Goal: Task Accomplishment & Management: Use online tool/utility

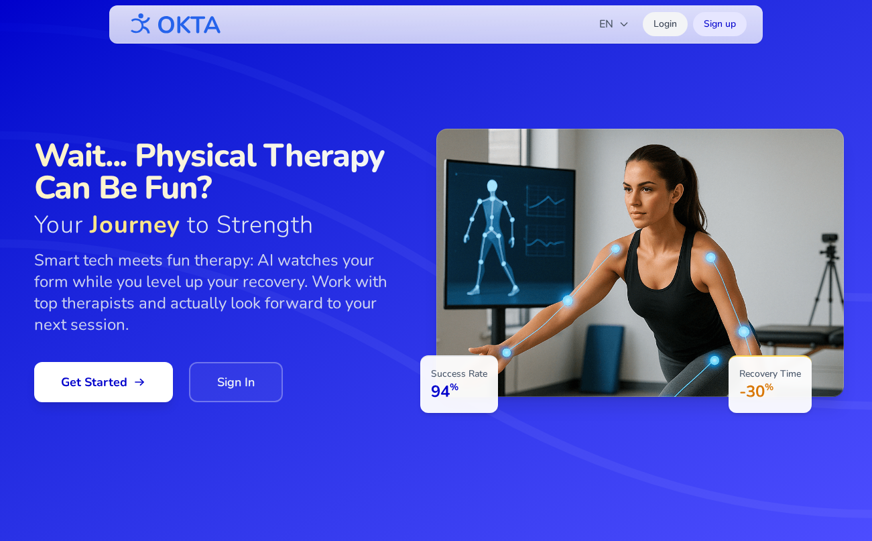
click at [665, 16] on link "Login" at bounding box center [664, 24] width 45 height 24
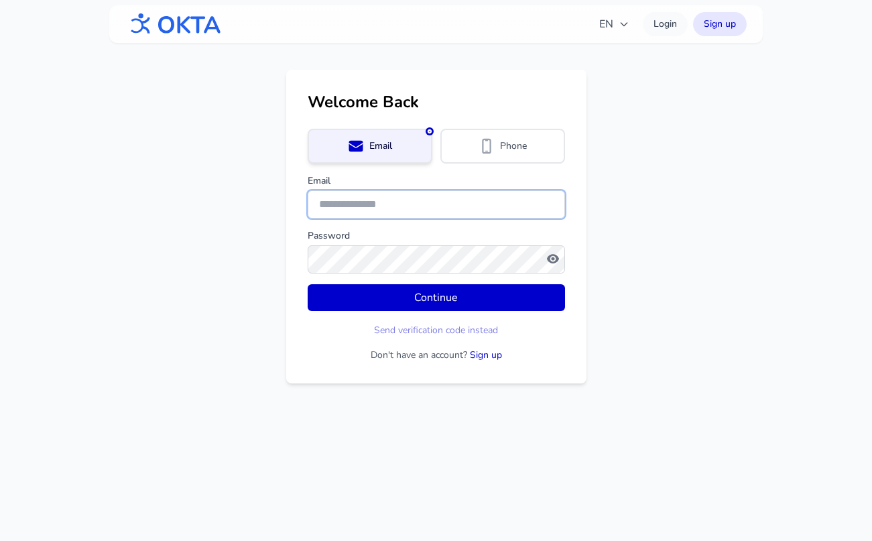
click at [383, 203] on input "Email" at bounding box center [435, 204] width 257 height 28
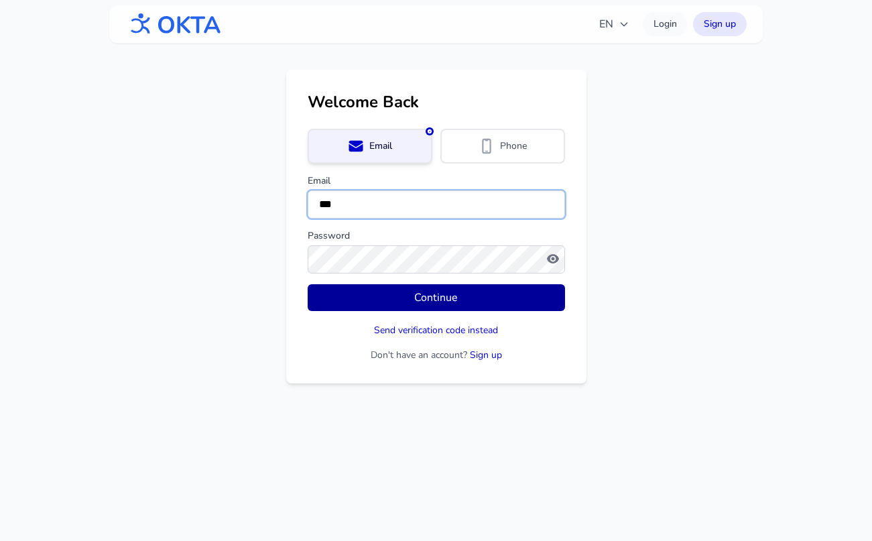
type input "**********"
click at [435, 292] on button "Continue" at bounding box center [435, 297] width 257 height 27
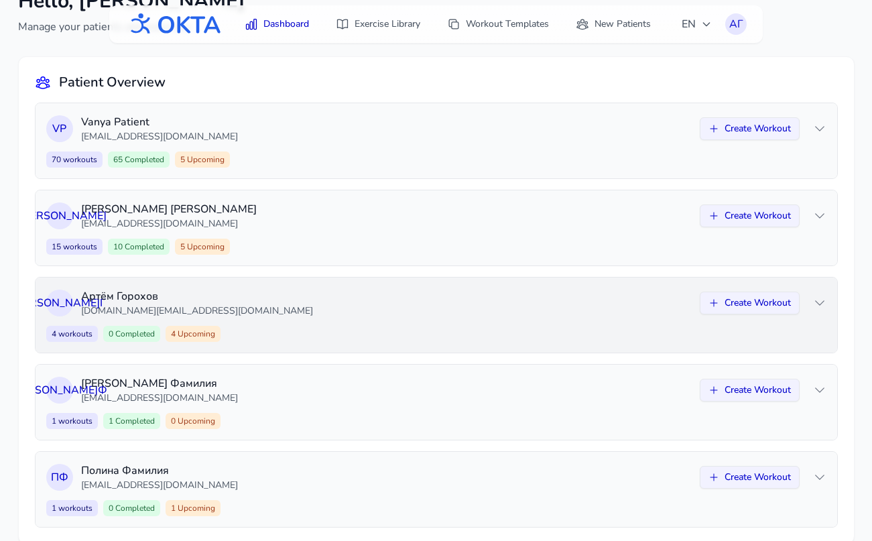
scroll to position [100, 0]
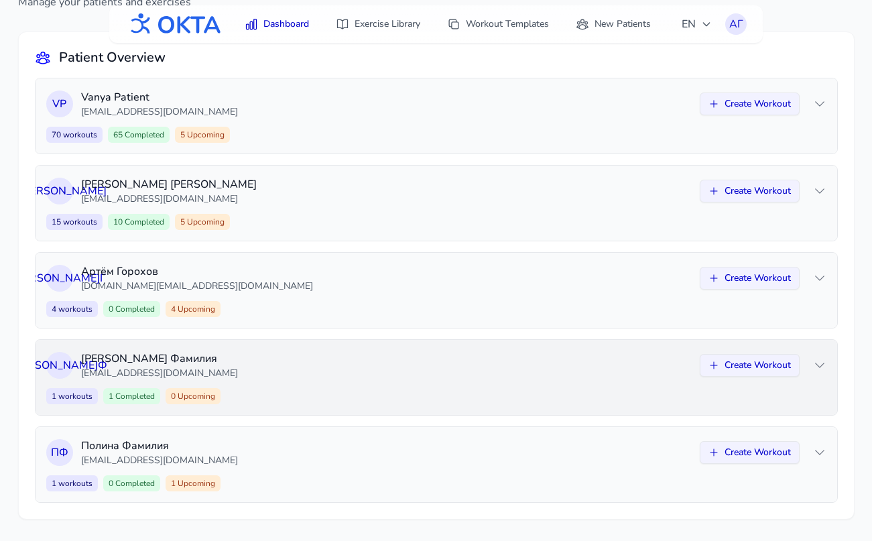
click at [429, 370] on p "[EMAIL_ADDRESS][DOMAIN_NAME]" at bounding box center [386, 372] width 610 height 13
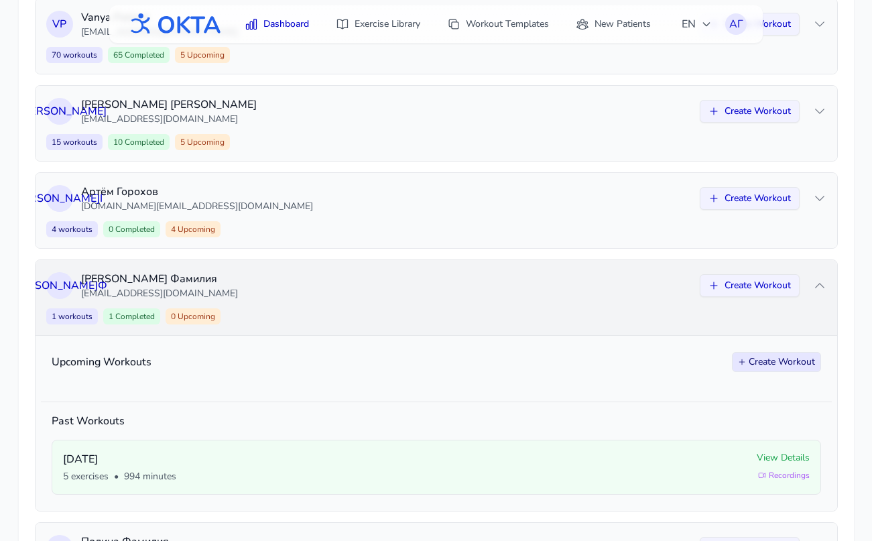
scroll to position [275, 0]
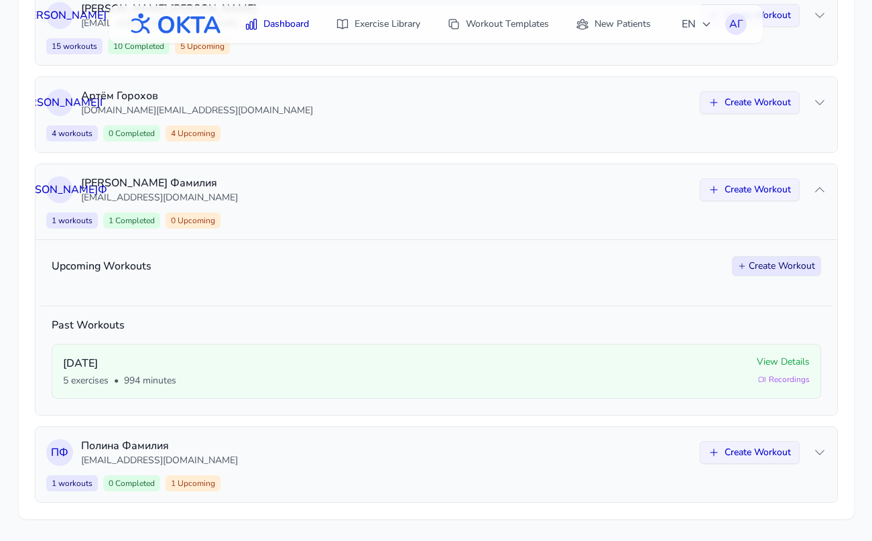
click at [768, 267] on button "Create Workout" at bounding box center [776, 266] width 89 height 20
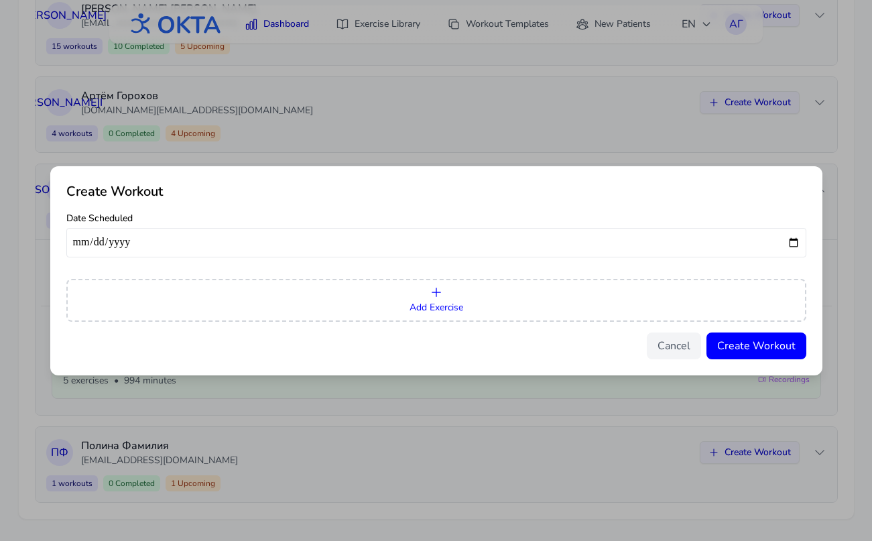
click at [462, 297] on button "Add Exercise" at bounding box center [436, 300] width 740 height 43
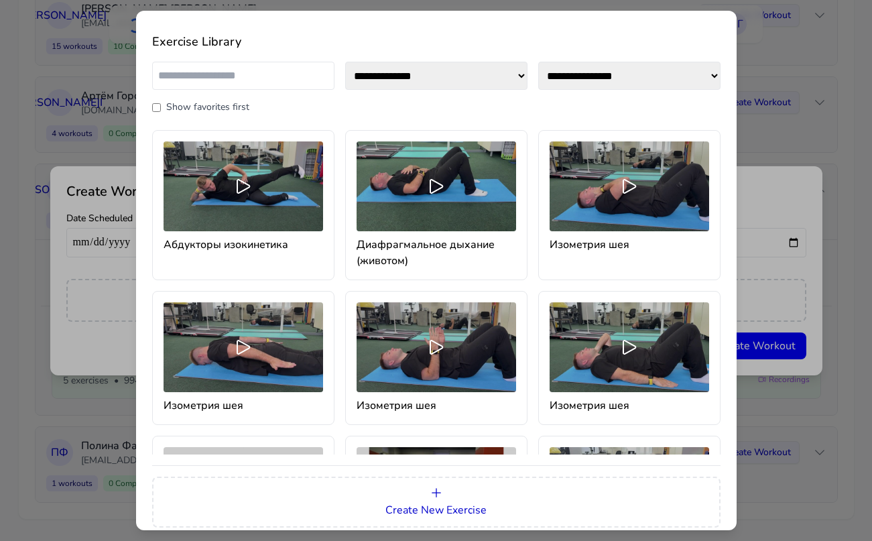
click at [235, 239] on h4 "Абдукторы изокинетика" at bounding box center [242, 244] width 159 height 16
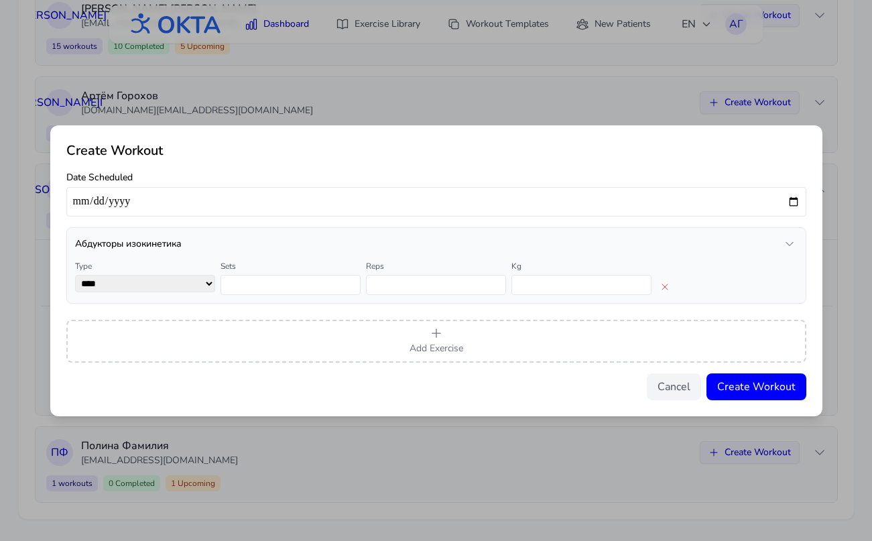
click at [786, 242] on icon "button" at bounding box center [789, 243] width 11 height 11
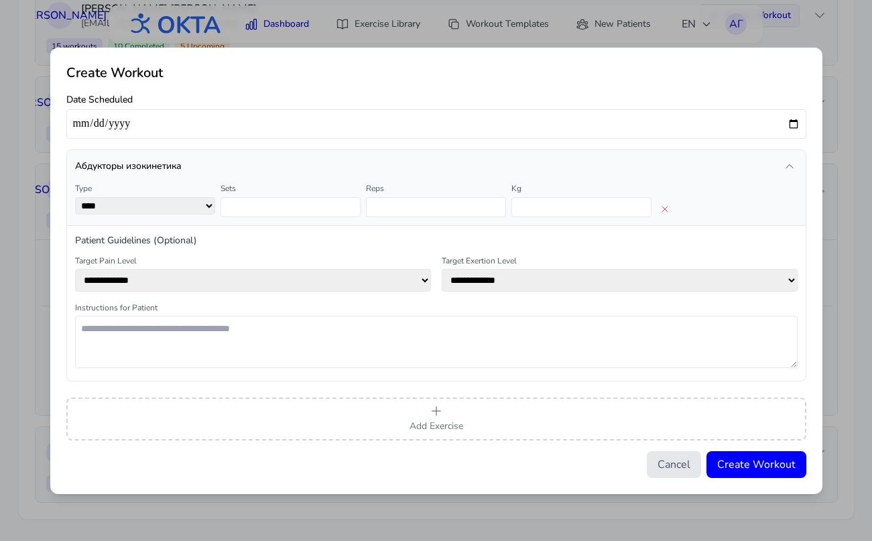
click at [673, 465] on button "Cancel" at bounding box center [673, 464] width 54 height 27
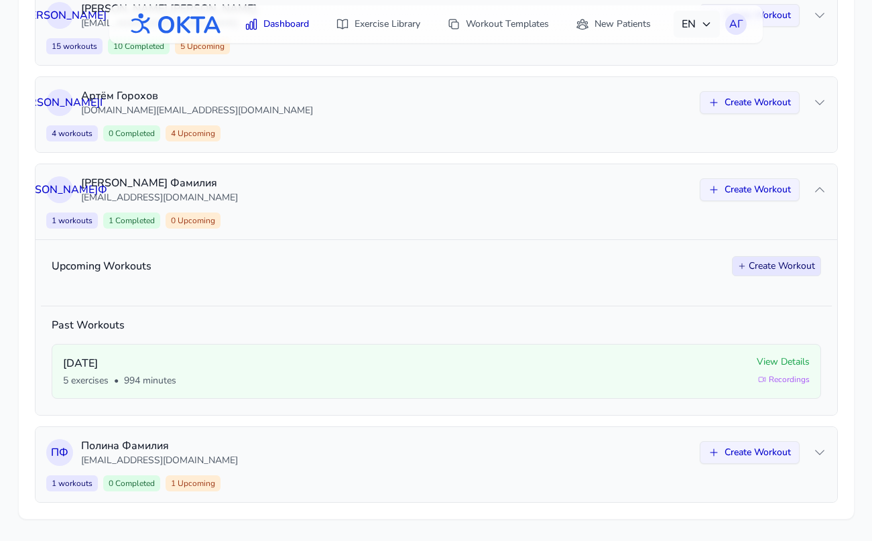
click at [694, 19] on span "EN" at bounding box center [696, 24] width 30 height 16
click at [648, 84] on button "Русский" at bounding box center [655, 82] width 129 height 24
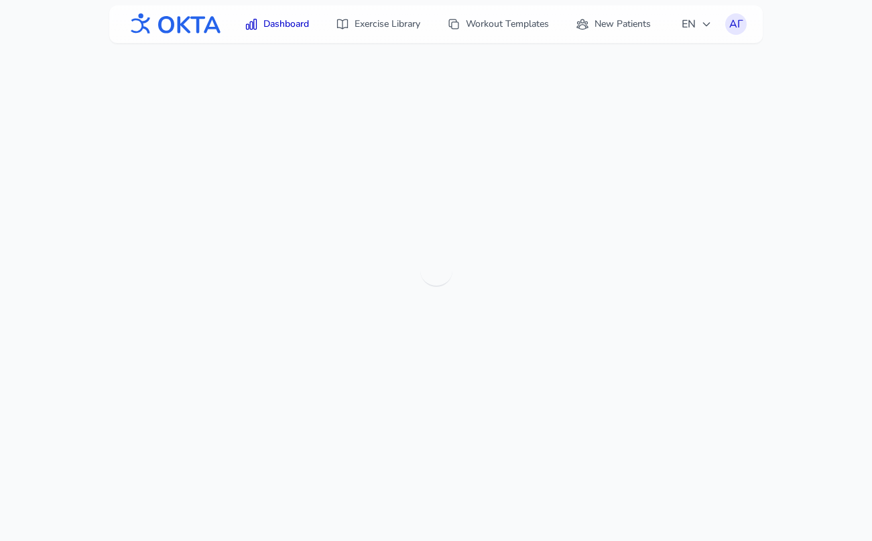
scroll to position [43, 0]
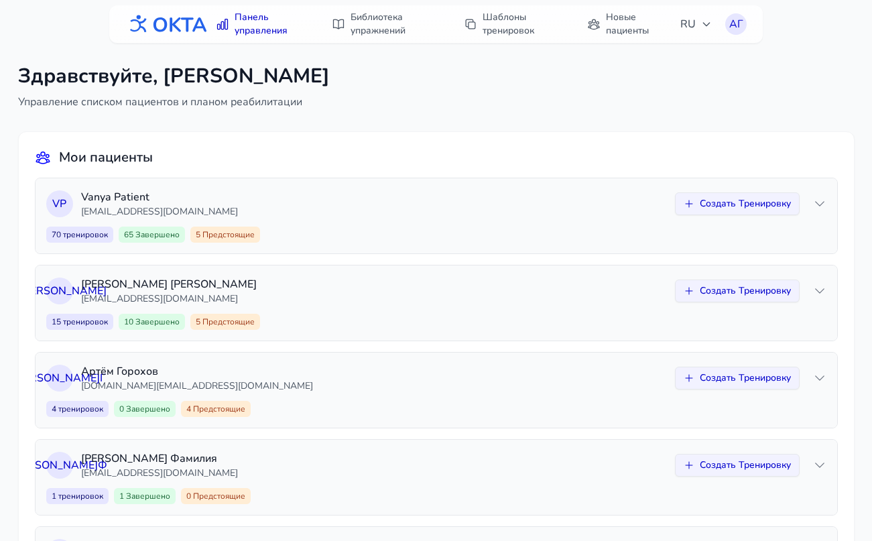
scroll to position [100, 0]
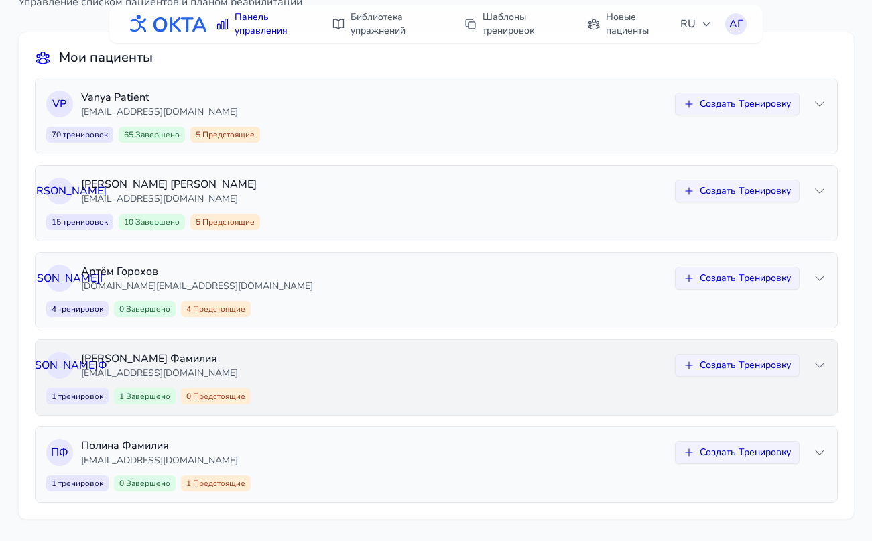
click at [626, 375] on p "[EMAIL_ADDRESS][DOMAIN_NAME]" at bounding box center [373, 372] width 585 height 13
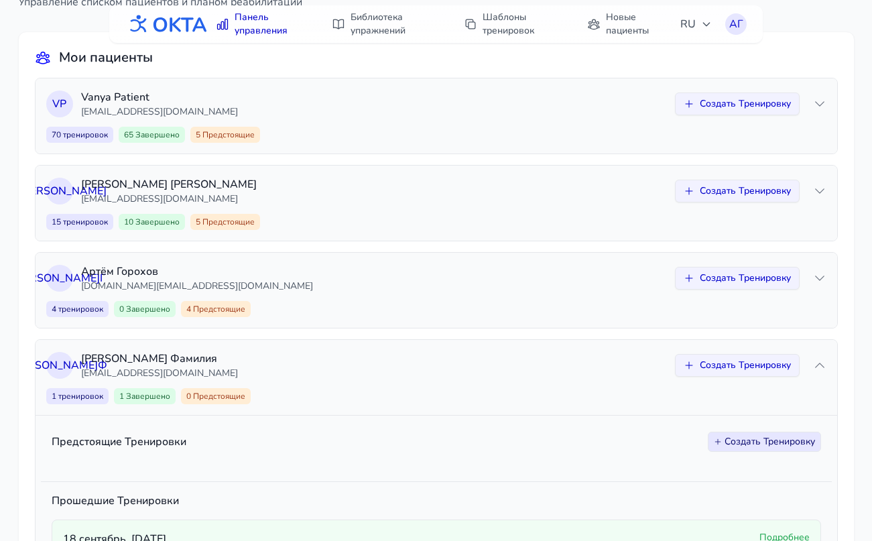
click at [725, 441] on button "Создать Тренировку" at bounding box center [763, 441] width 113 height 20
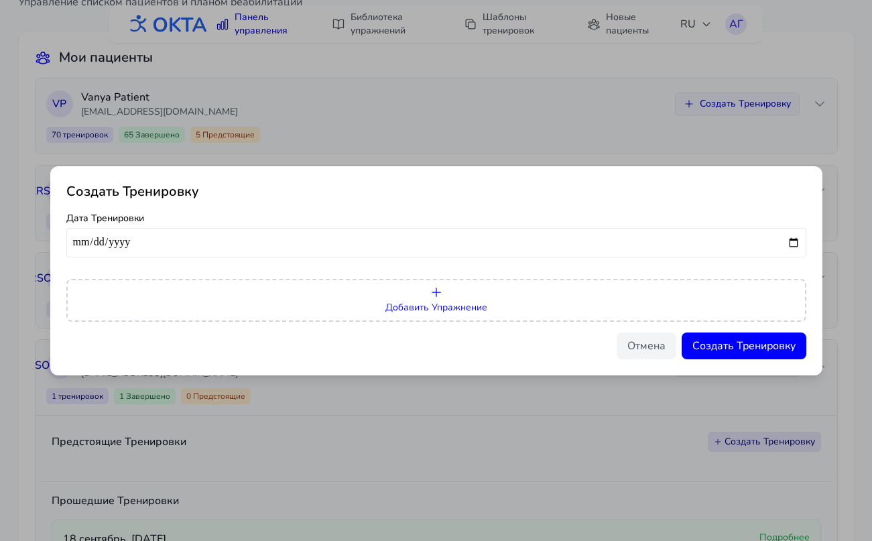
click at [476, 294] on button "Добавить Упражнение" at bounding box center [436, 300] width 740 height 43
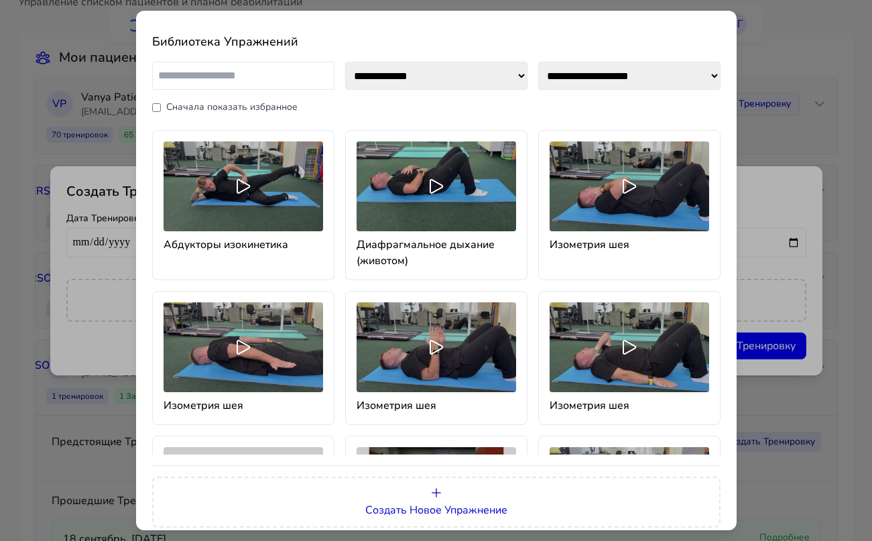
click at [263, 214] on div at bounding box center [242, 186] width 159 height 90
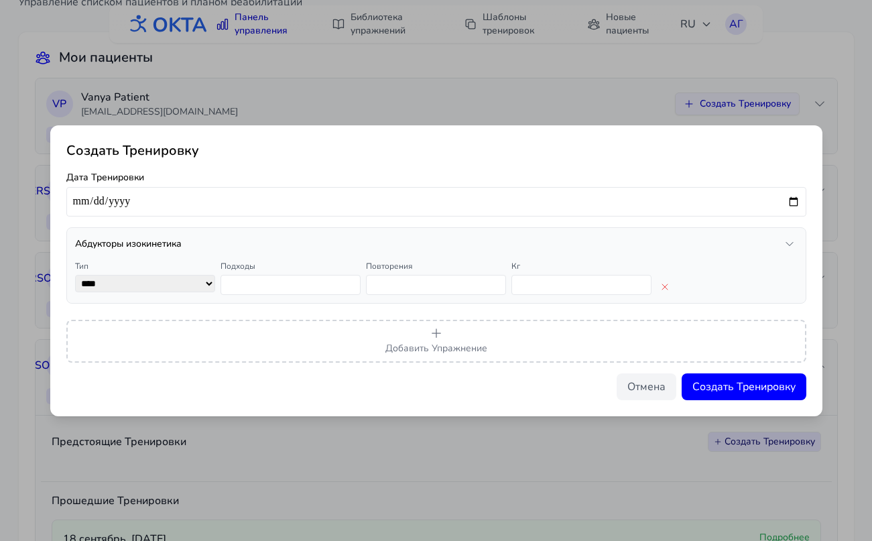
click at [786, 242] on icon "button" at bounding box center [789, 243] width 7 height 3
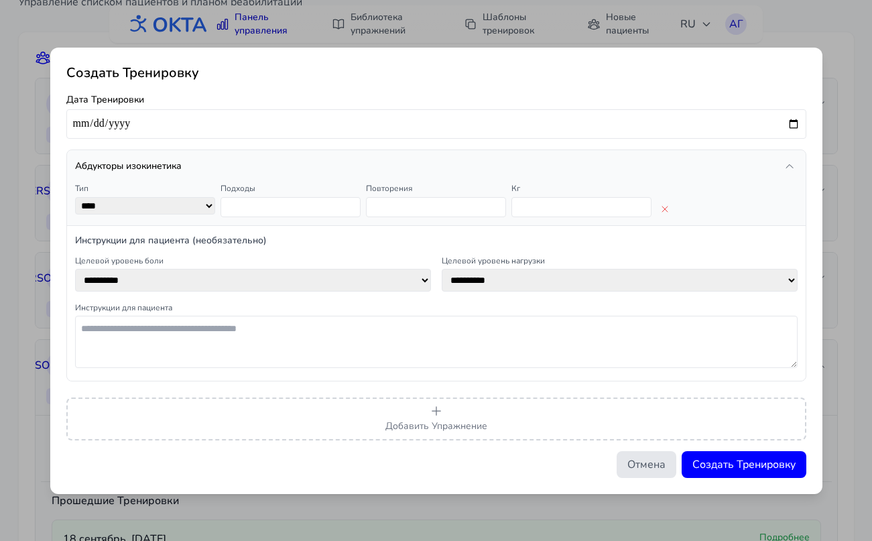
click at [640, 462] on button "Отмена" at bounding box center [646, 464] width 60 height 27
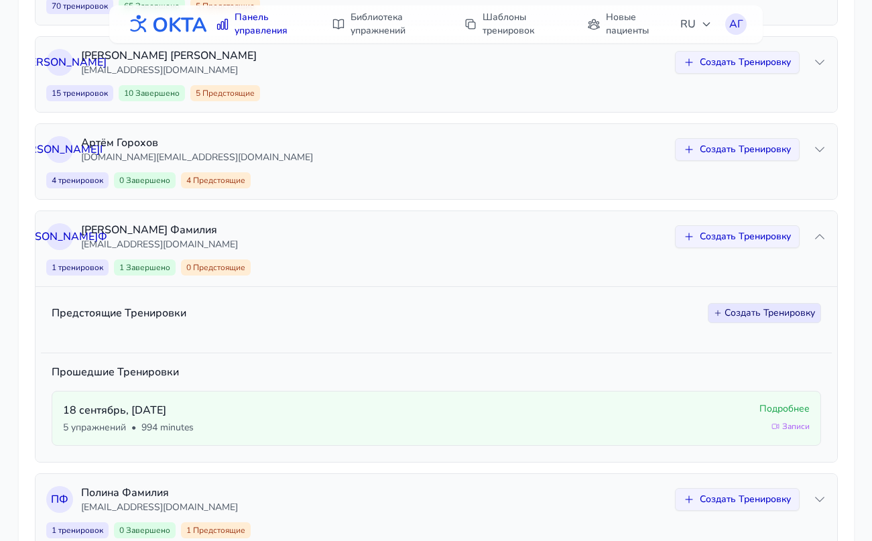
scroll to position [275, 0]
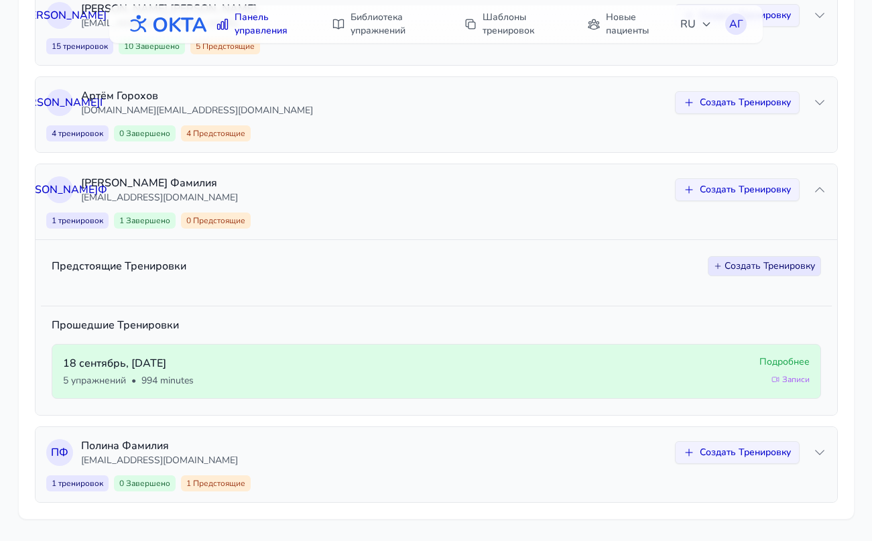
click at [779, 365] on span "Подробнее" at bounding box center [784, 361] width 50 height 13
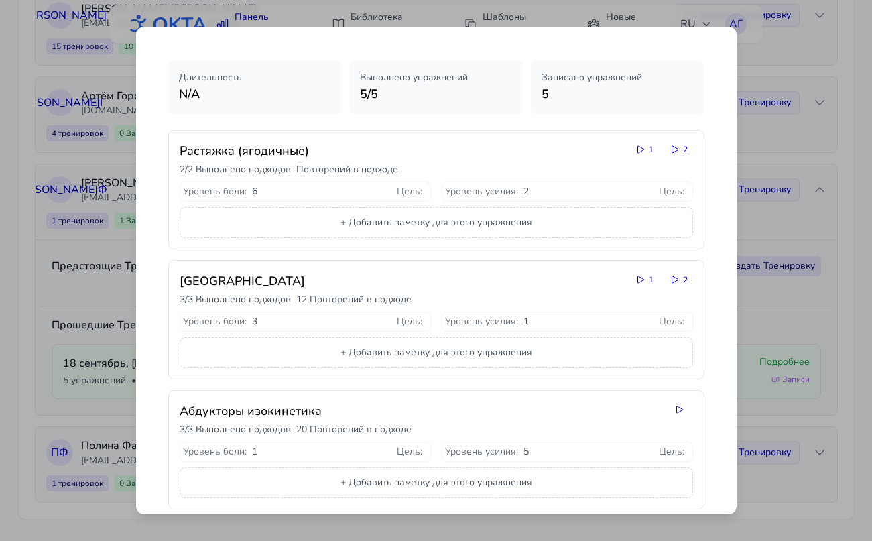
scroll to position [25, 0]
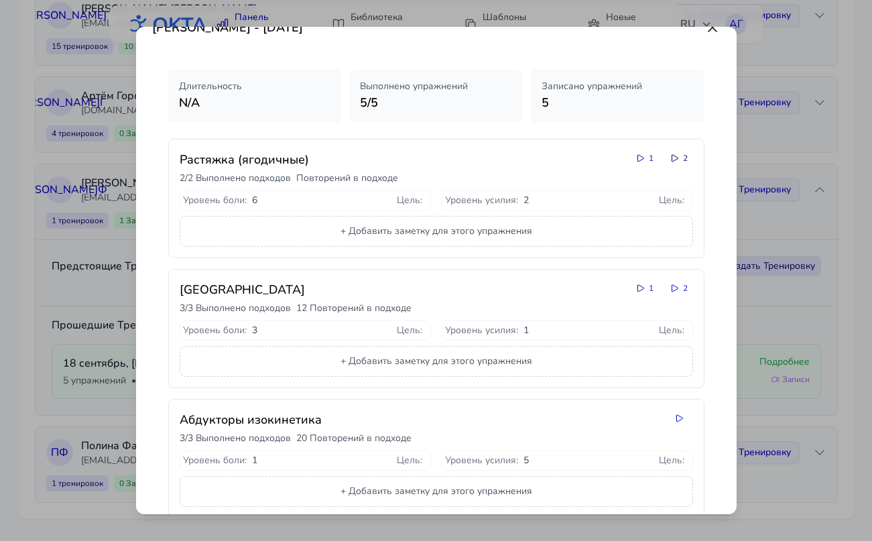
click at [673, 159] on icon at bounding box center [674, 158] width 11 height 11
click at [674, 540] on div "Детали Тренировки - [DATE] Длительность N/A Выполнено упражнений 5 / 5 Записано…" at bounding box center [436, 541] width 872 height 0
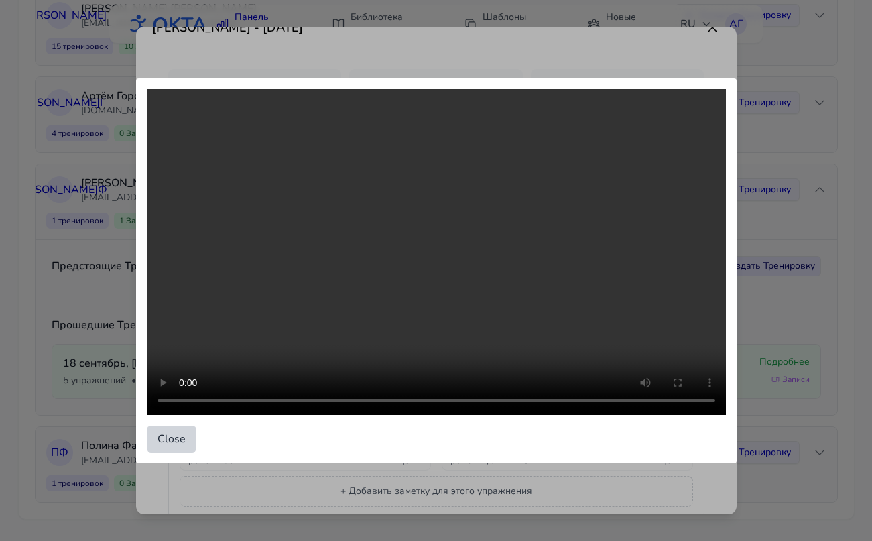
click at [167, 439] on button "Close" at bounding box center [172, 438] width 50 height 27
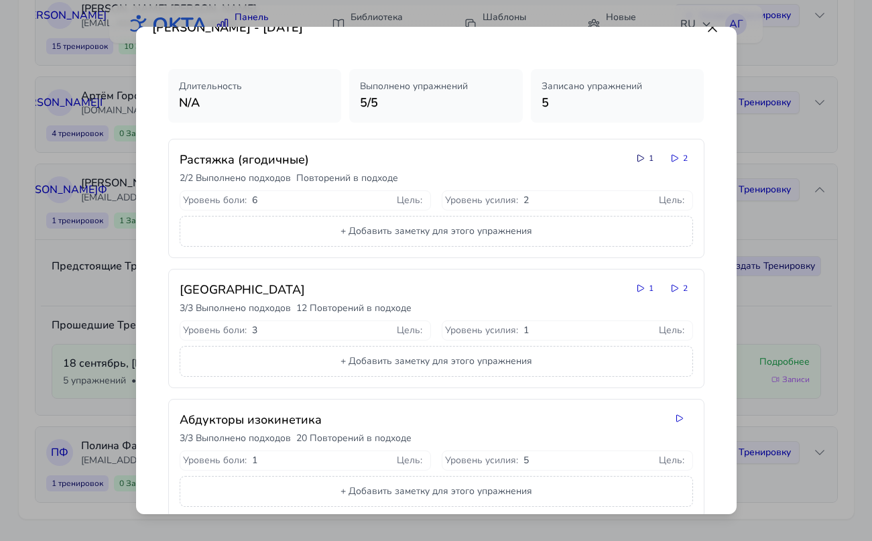
click at [639, 156] on icon at bounding box center [640, 158] width 11 height 11
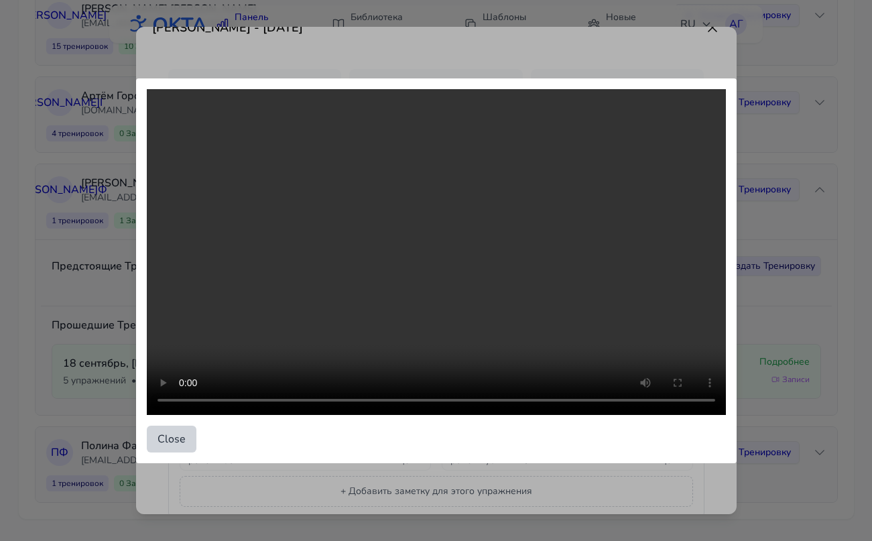
click at [167, 439] on button "Close" at bounding box center [172, 438] width 50 height 27
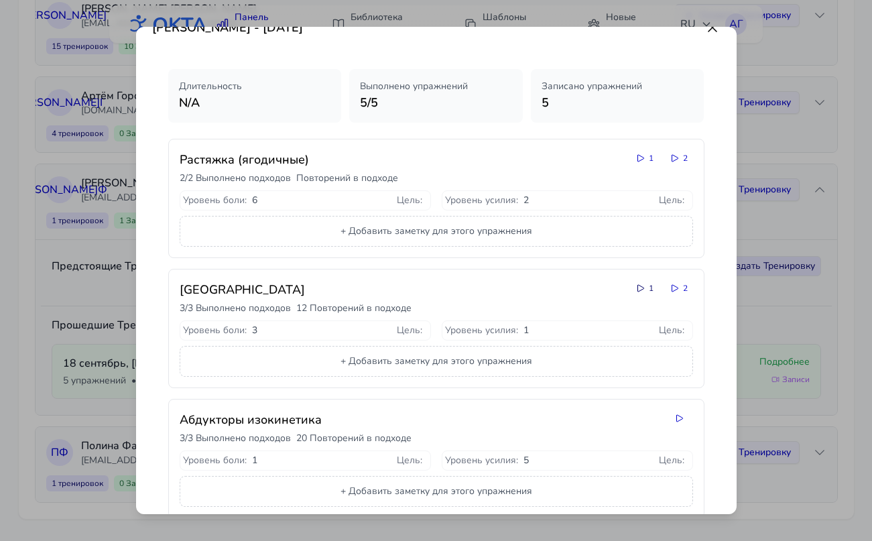
click at [640, 287] on icon at bounding box center [640, 288] width 11 height 11
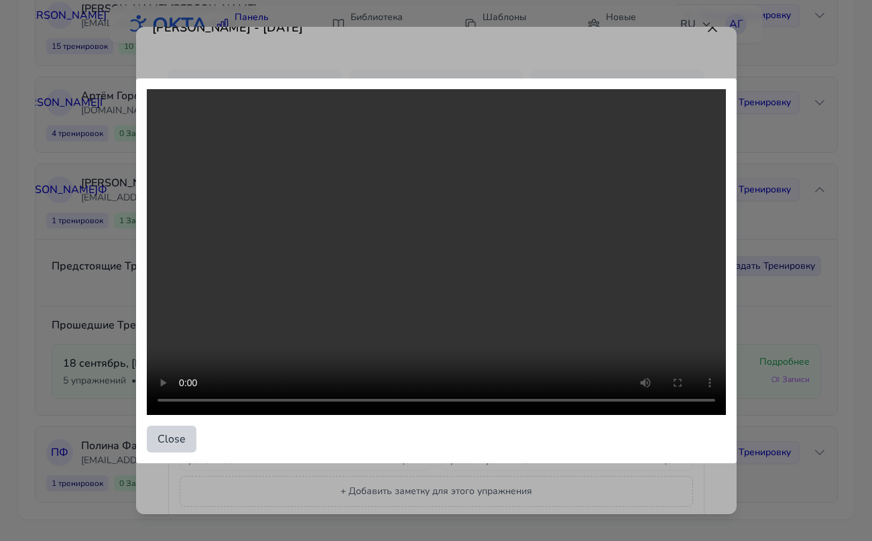
click at [166, 434] on button "Close" at bounding box center [172, 438] width 50 height 27
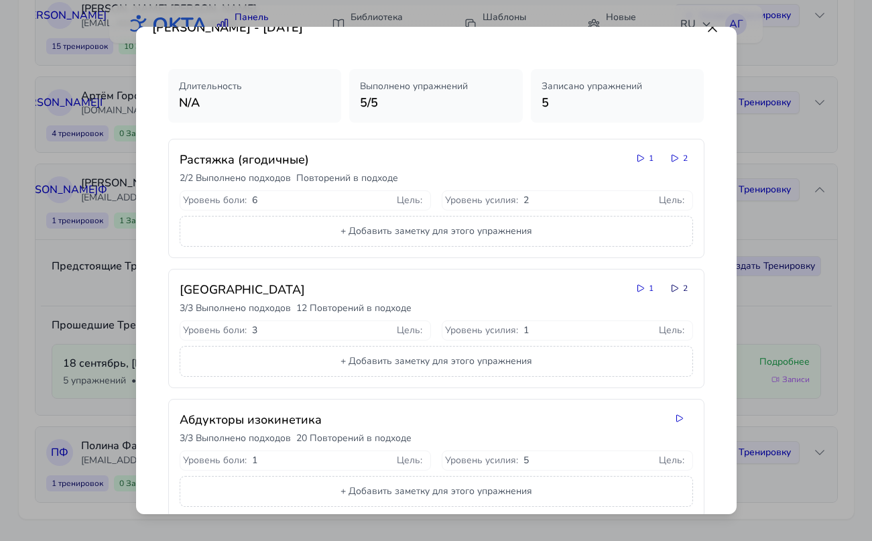
click at [675, 289] on icon at bounding box center [674, 288] width 11 height 11
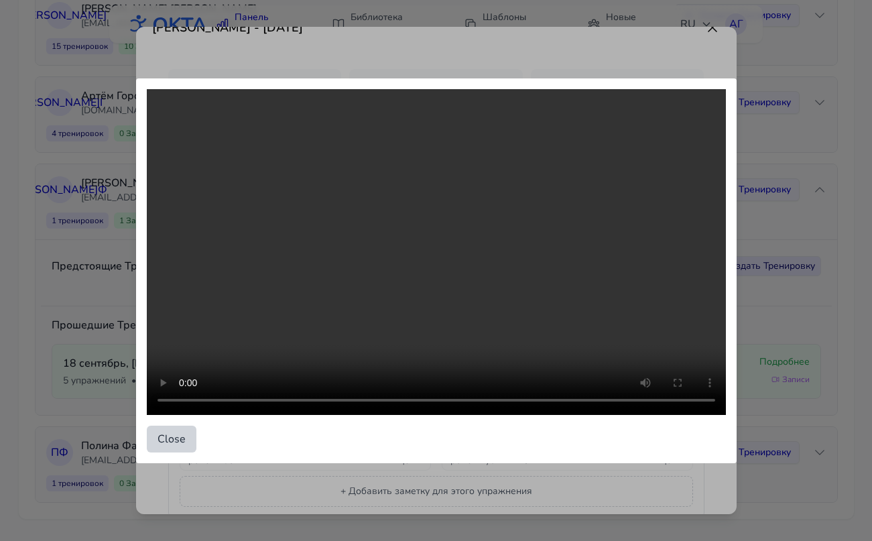
click at [178, 441] on button "Close" at bounding box center [172, 438] width 50 height 27
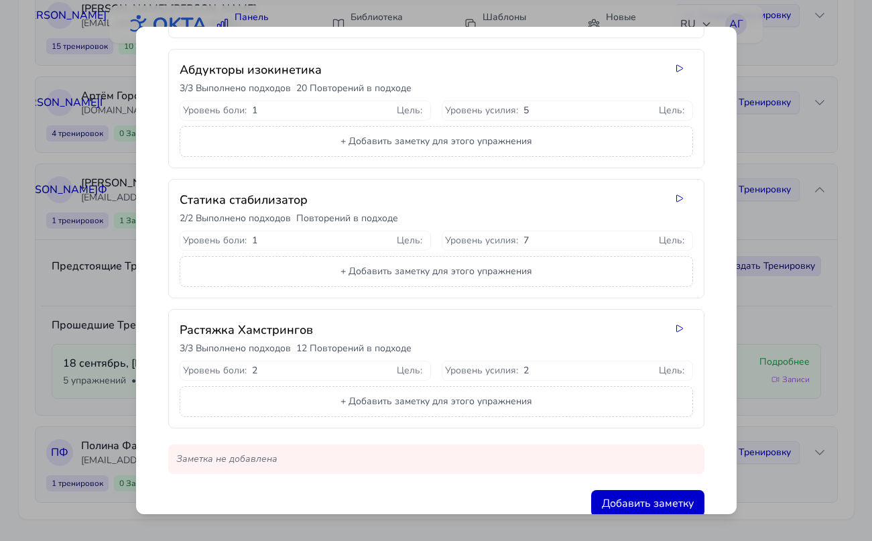
scroll to position [382, 0]
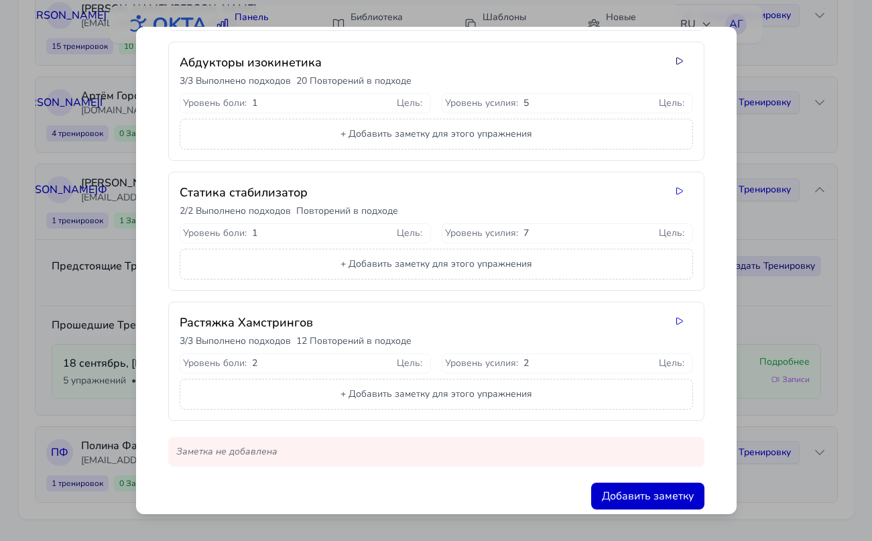
click at [677, 62] on icon at bounding box center [679, 61] width 11 height 11
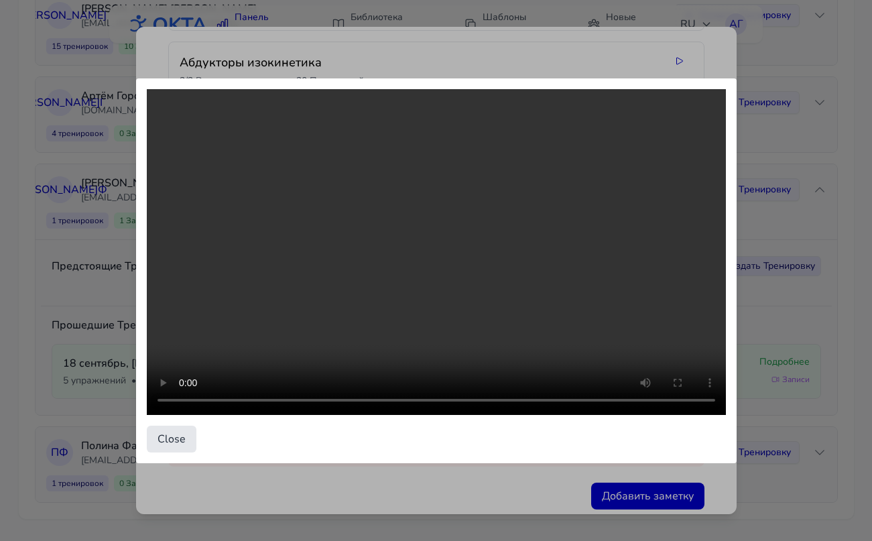
click at [180, 443] on button "Close" at bounding box center [172, 438] width 50 height 27
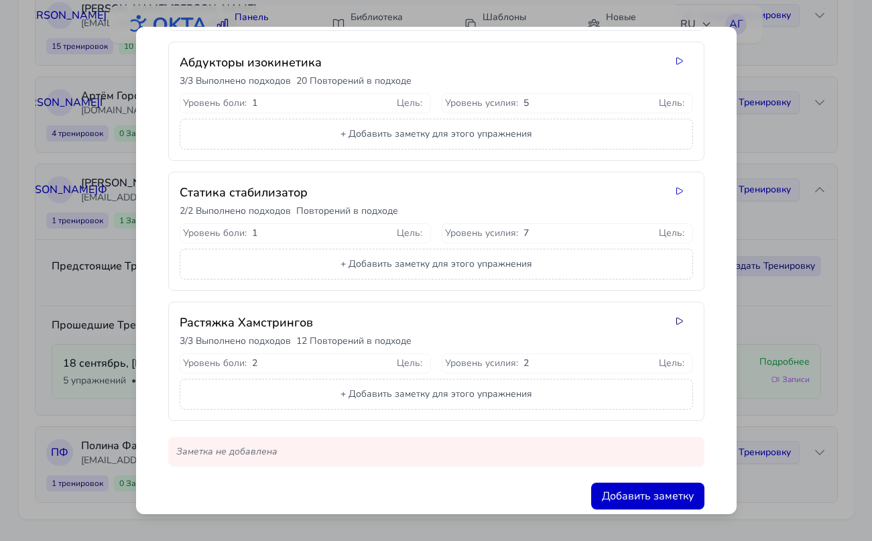
click at [681, 320] on icon at bounding box center [679, 321] width 11 height 11
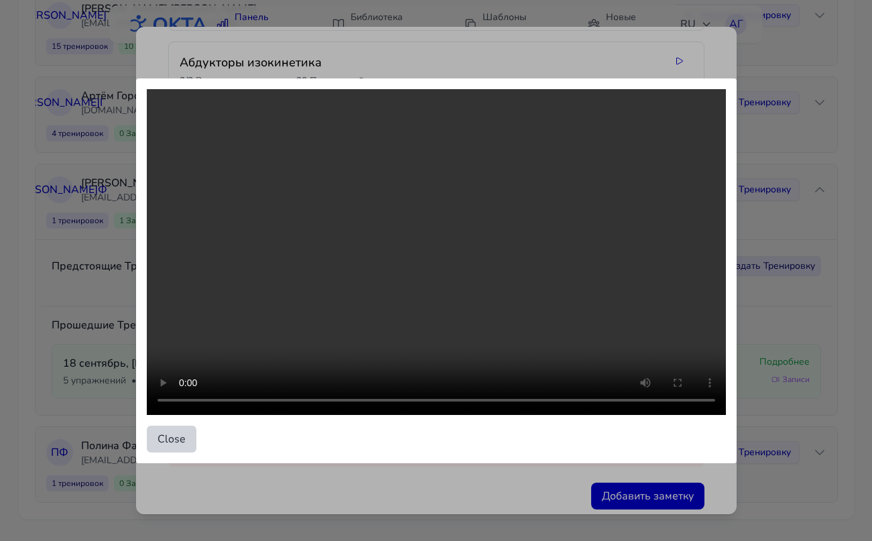
click at [173, 433] on button "Close" at bounding box center [172, 438] width 50 height 27
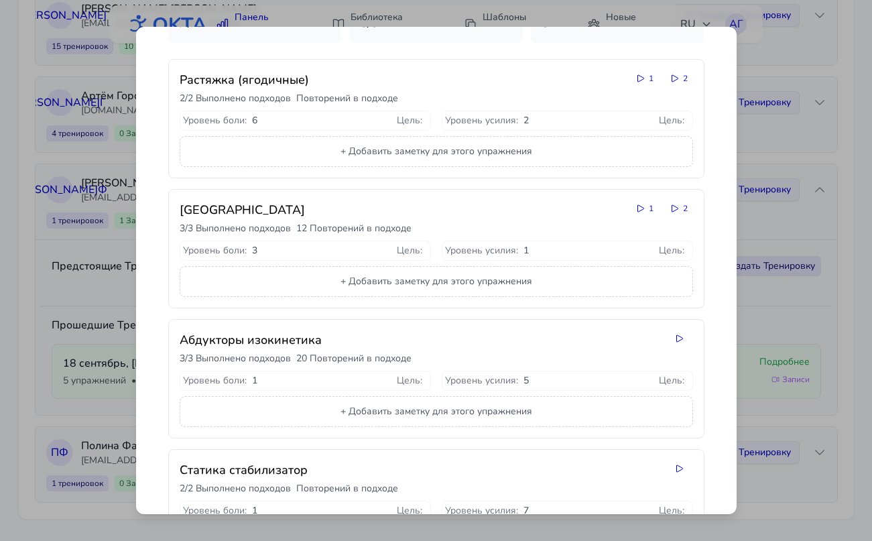
scroll to position [0, 0]
